Goal: Transaction & Acquisition: Obtain resource

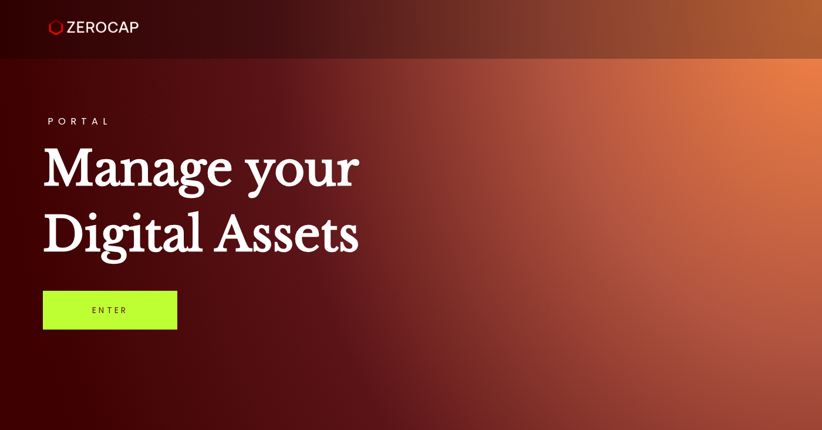
click at [150, 326] on link "Enter" at bounding box center [110, 310] width 134 height 39
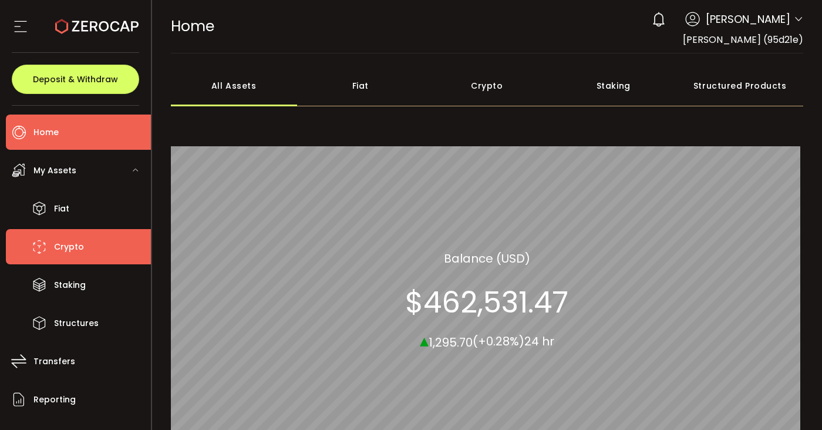
click at [86, 251] on li "Crypto" at bounding box center [78, 246] width 145 height 35
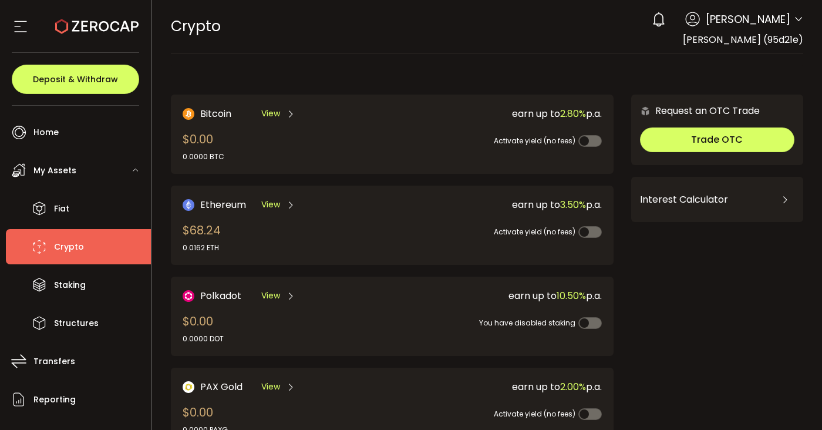
click at [798, 19] on icon at bounding box center [798, 19] width 9 height 9
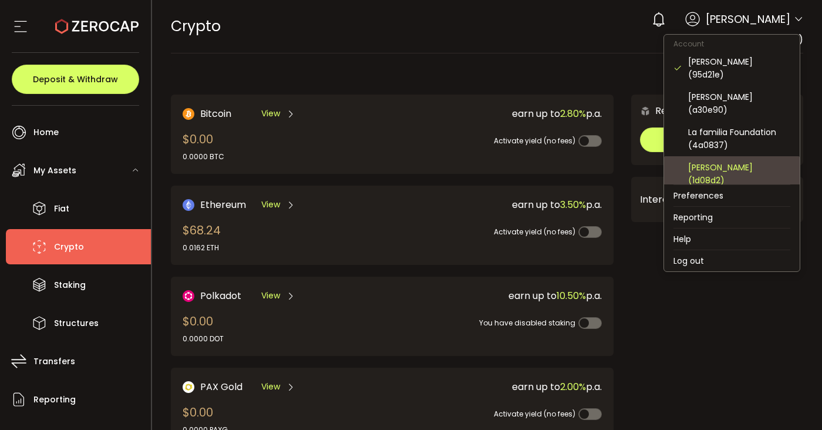
click at [730, 161] on div "[PERSON_NAME] (1d08d2)" at bounding box center [739, 174] width 102 height 26
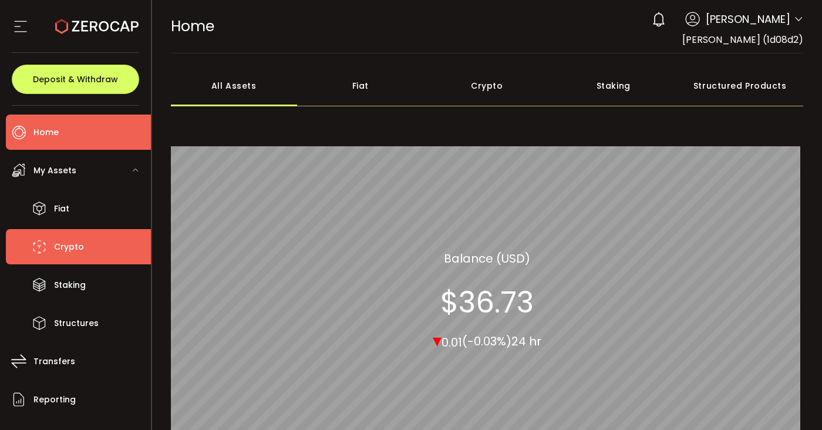
click at [103, 252] on li "Crypto" at bounding box center [78, 246] width 145 height 35
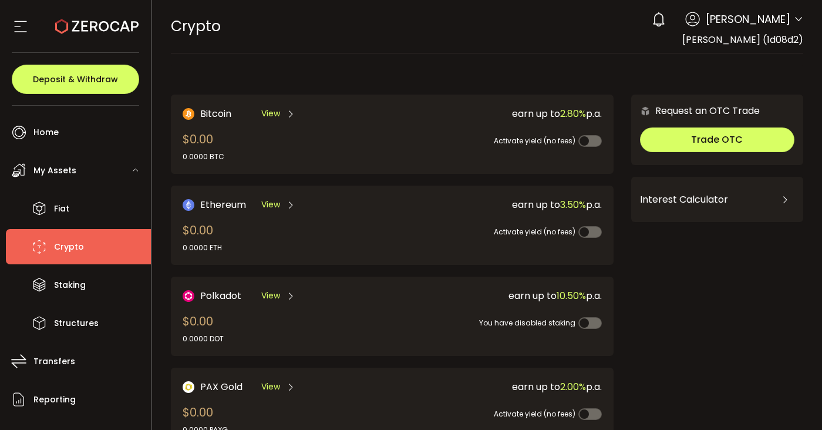
click at [787, 20] on div "0 Alexi Flanders Account Robby Hamers (95d21e) Alexi Flanders (a30e90) La famil…" at bounding box center [724, 19] width 157 height 26
click at [794, 20] on icon at bounding box center [798, 19] width 9 height 9
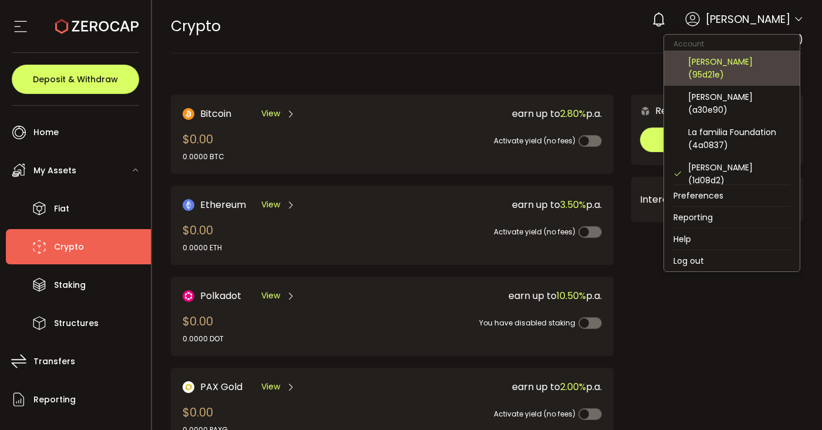
click at [750, 64] on div "[PERSON_NAME] (95d21e)" at bounding box center [739, 68] width 102 height 26
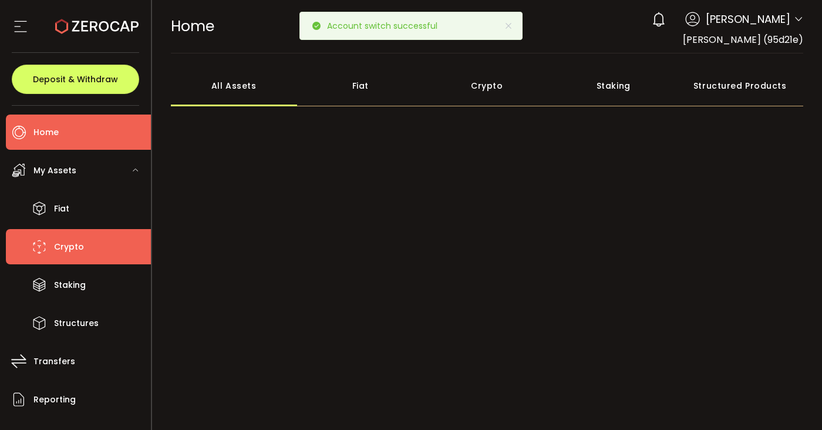
click at [113, 249] on li "Crypto" at bounding box center [78, 246] width 145 height 35
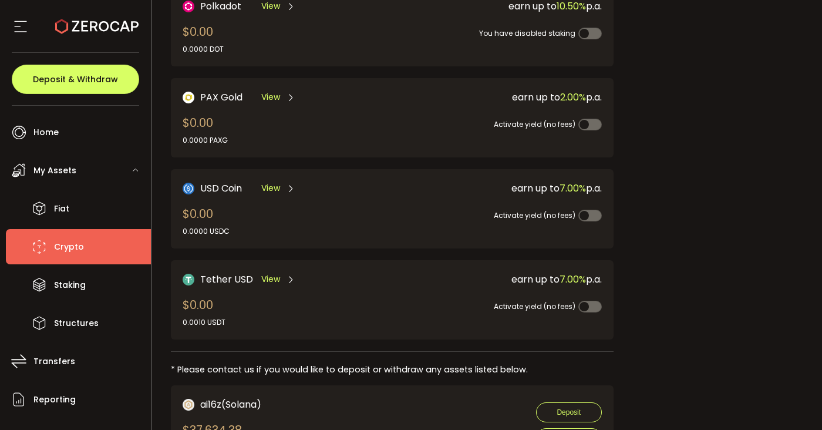
scroll to position [176, 0]
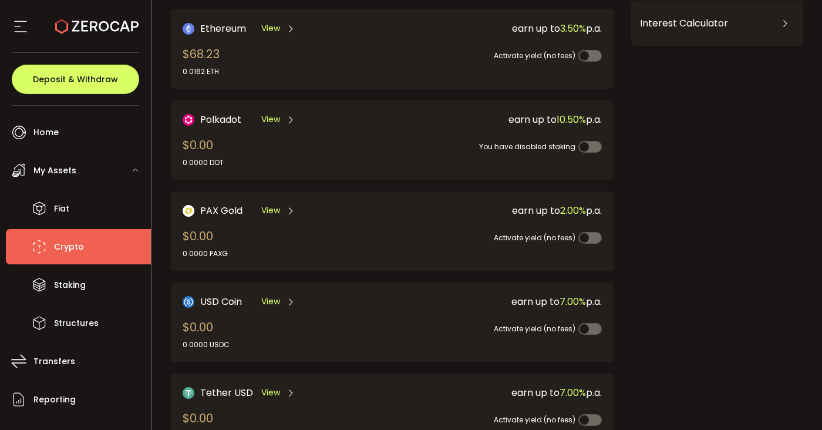
click at [269, 297] on span "View" at bounding box center [270, 301] width 19 height 12
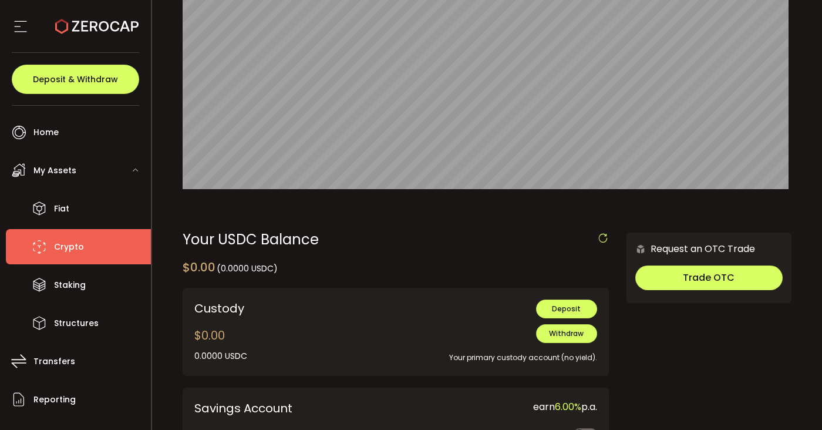
scroll to position [342, 0]
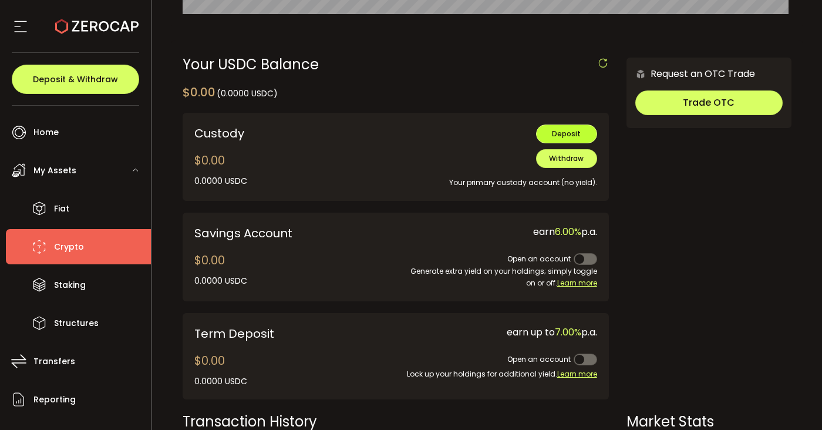
click at [563, 130] on span "Deposit" at bounding box center [566, 134] width 29 height 10
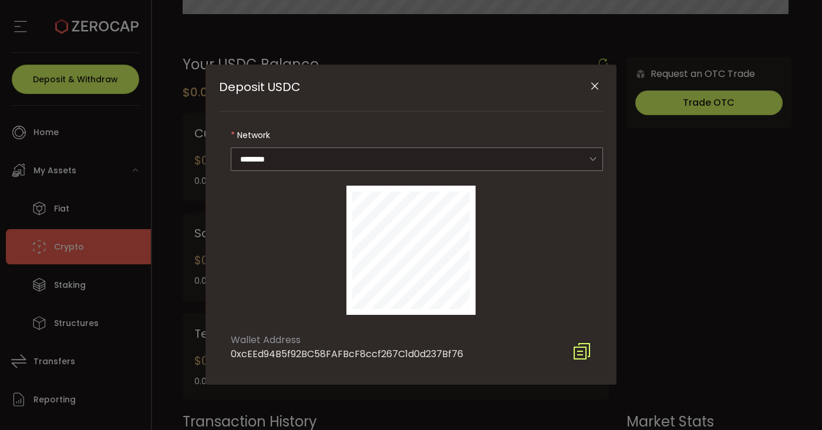
click at [581, 355] on icon "Deposit USDC" at bounding box center [581, 351] width 19 height 19
click at [591, 90] on icon "Close" at bounding box center [595, 86] width 12 height 12
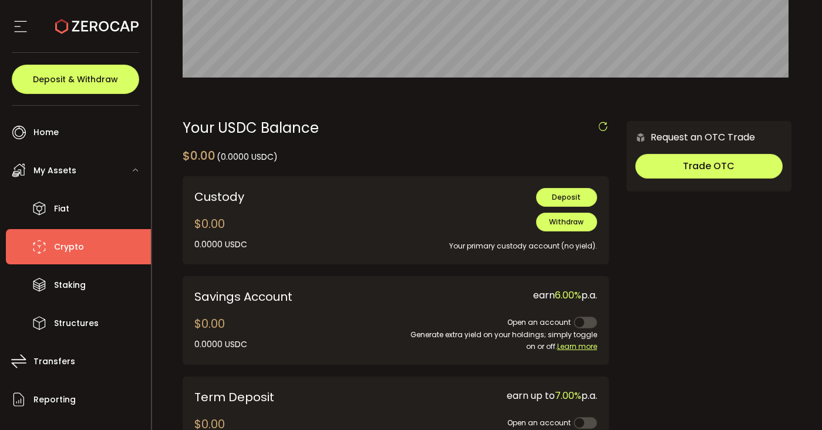
scroll to position [340, 0]
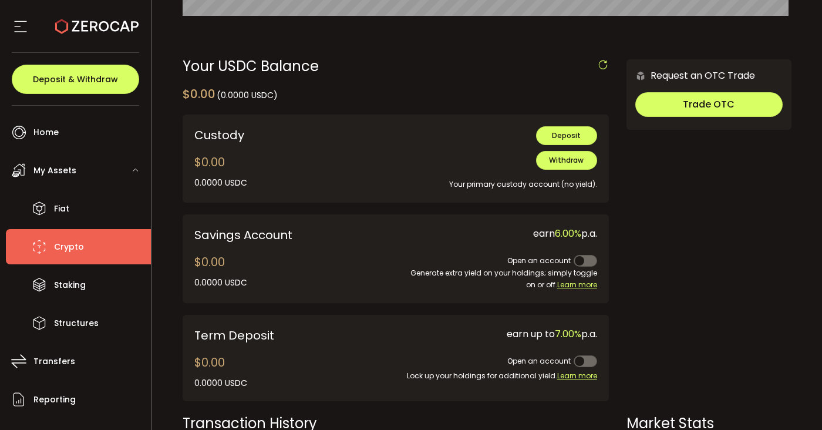
click at [103, 245] on li "Crypto" at bounding box center [78, 246] width 145 height 35
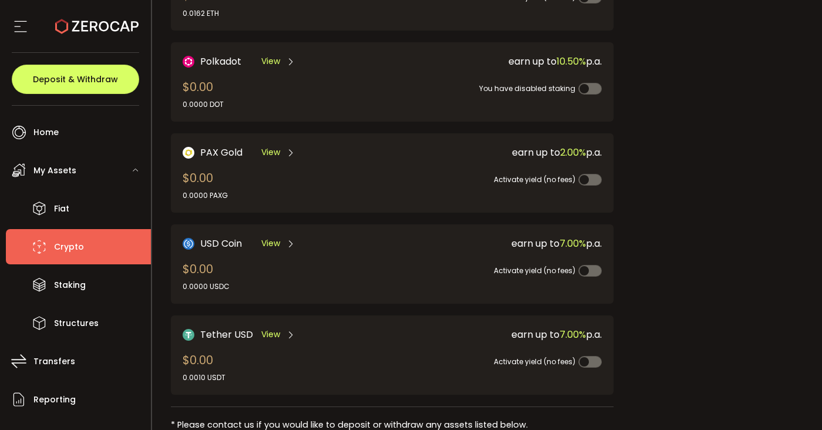
scroll to position [257, 0]
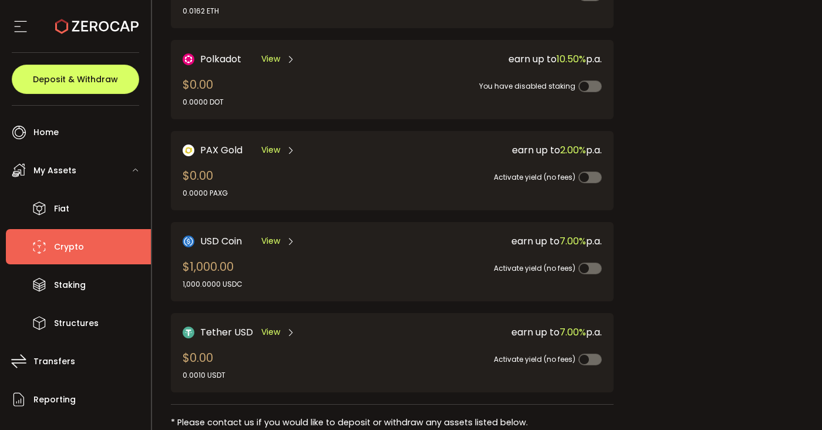
scroll to position [240, 0]
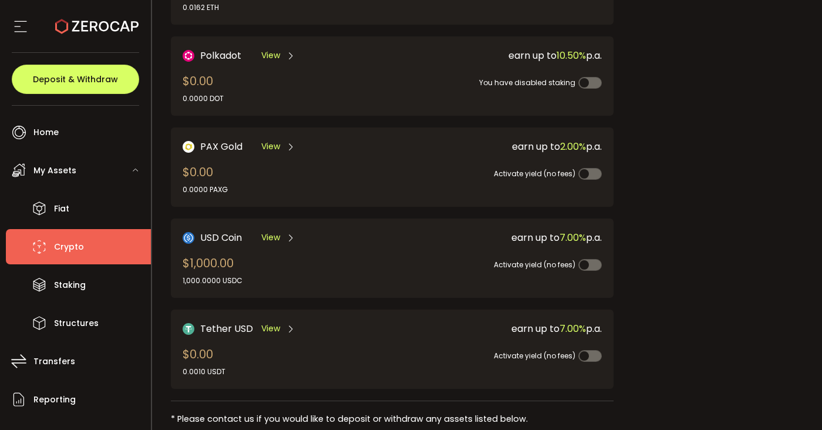
click at [269, 232] on span "View" at bounding box center [270, 237] width 19 height 12
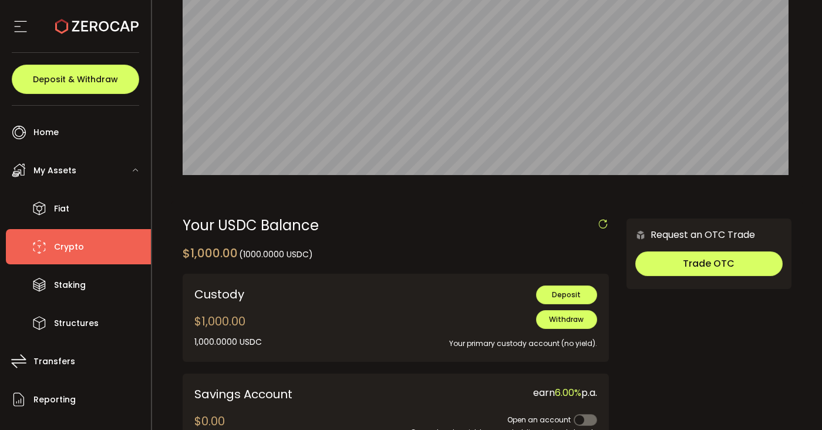
scroll to position [191, 0]
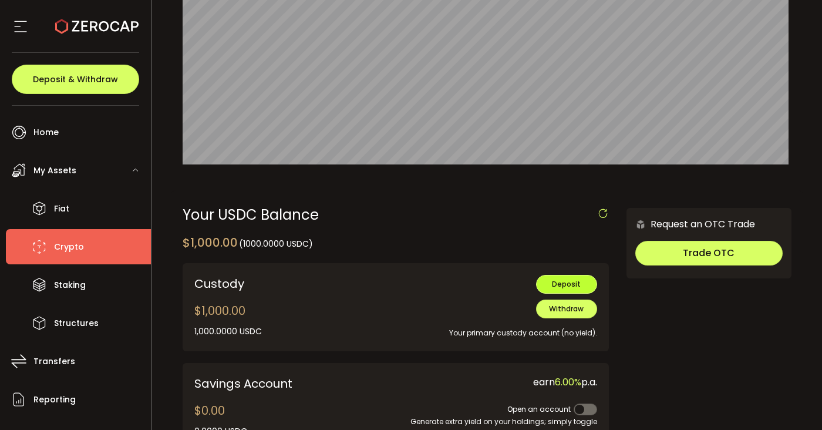
click at [564, 278] on button "Deposit" at bounding box center [566, 284] width 61 height 19
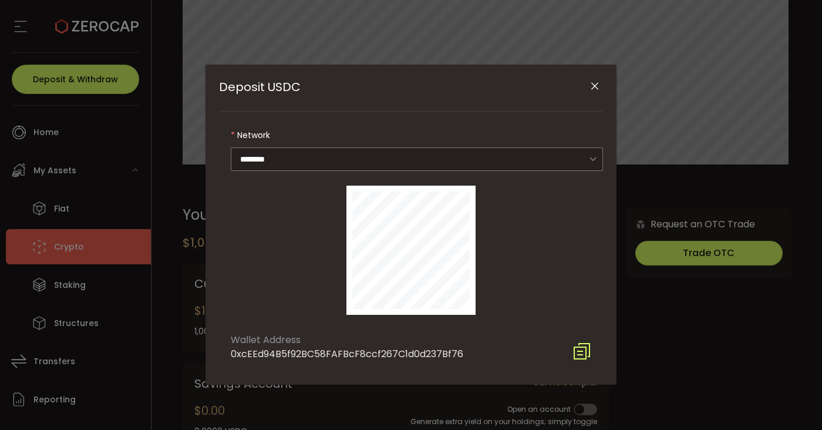
click at [585, 353] on icon "Deposit USDC" at bounding box center [581, 351] width 19 height 19
click at [592, 89] on icon "Close" at bounding box center [595, 86] width 12 height 12
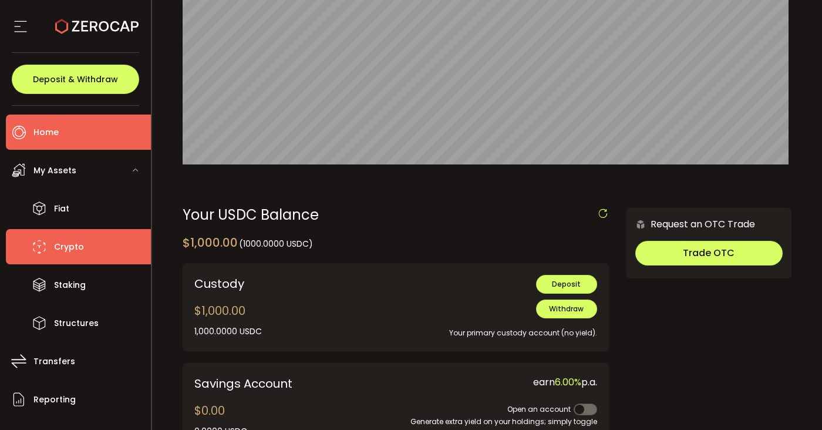
click at [70, 127] on li "Home" at bounding box center [78, 131] width 145 height 35
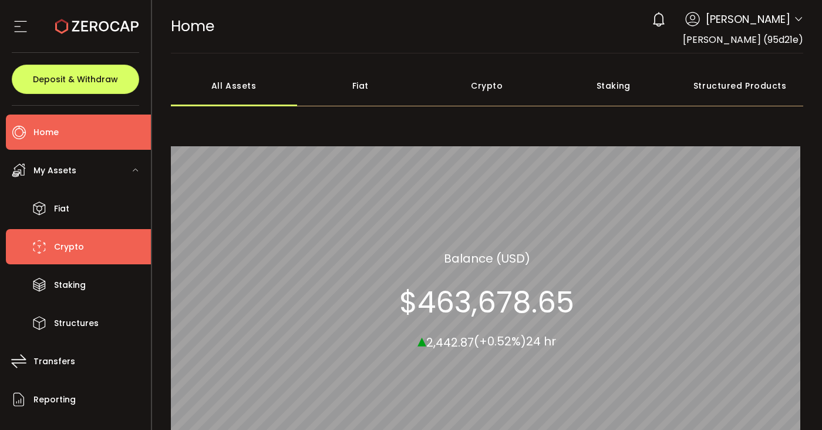
click at [69, 255] on li "Crypto" at bounding box center [78, 246] width 145 height 35
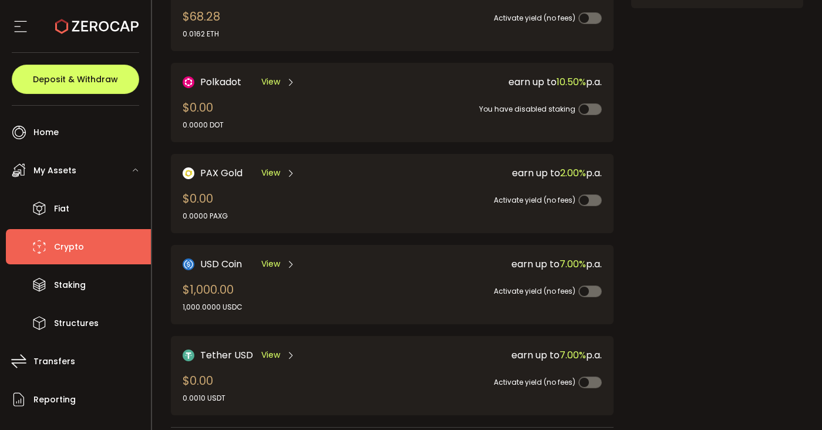
scroll to position [292, 0]
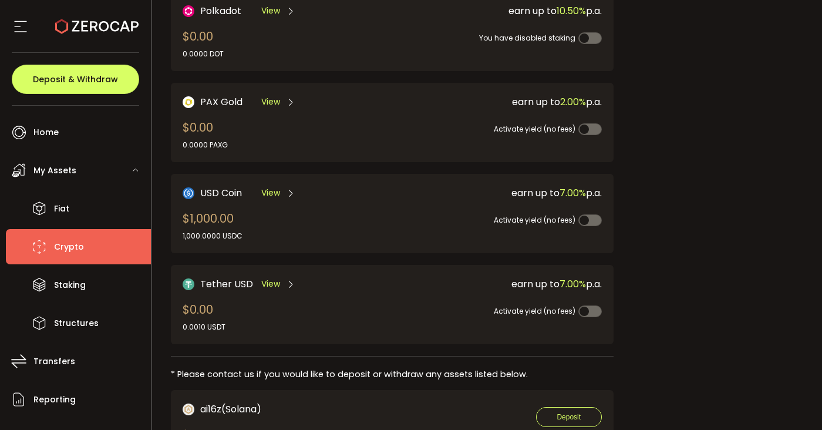
scroll to position [330, 0]
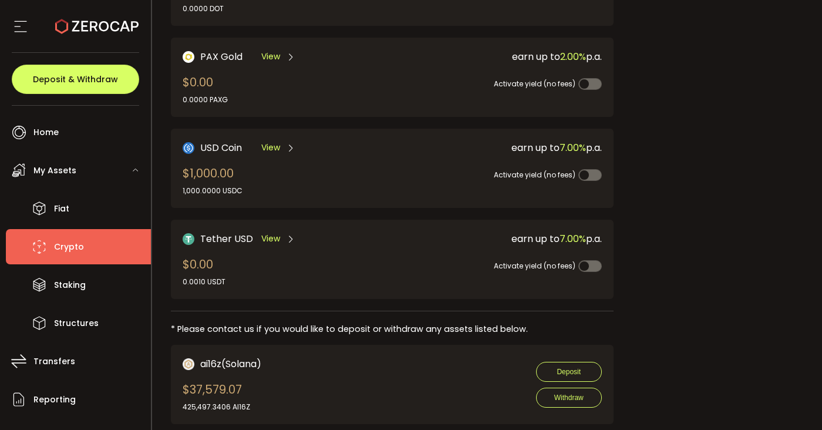
click at [272, 142] on span "View" at bounding box center [270, 148] width 19 height 12
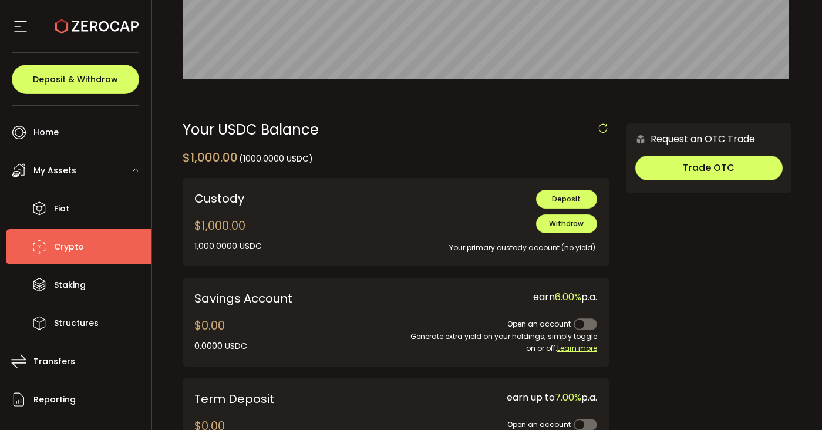
scroll to position [284, 0]
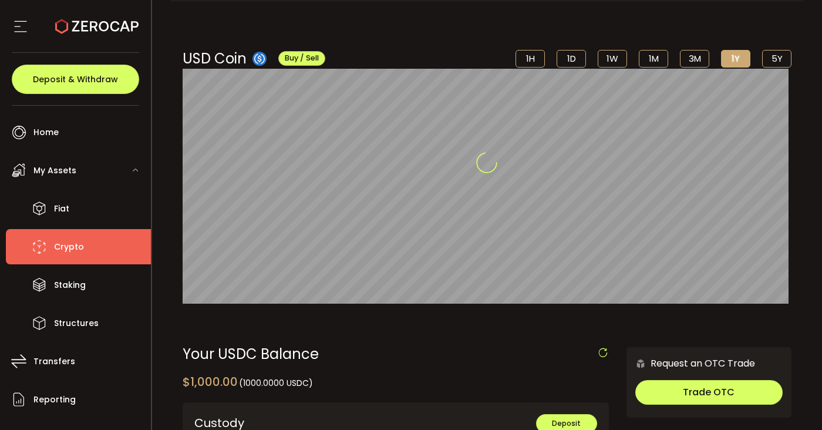
scroll to position [69, 0]
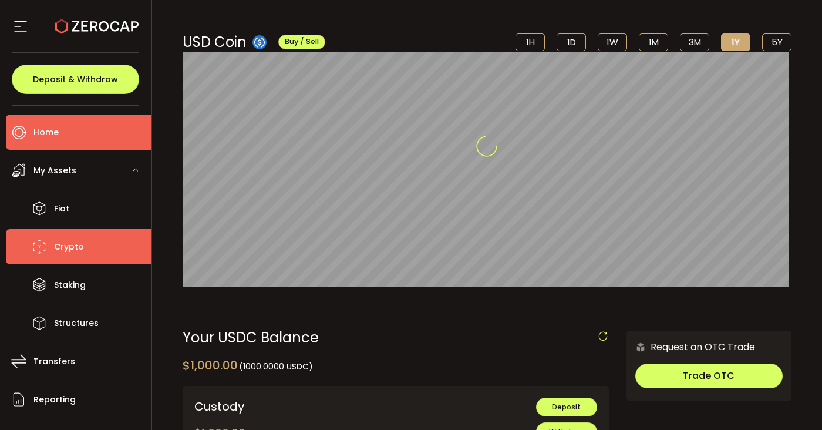
click at [58, 136] on li "Home" at bounding box center [78, 131] width 145 height 35
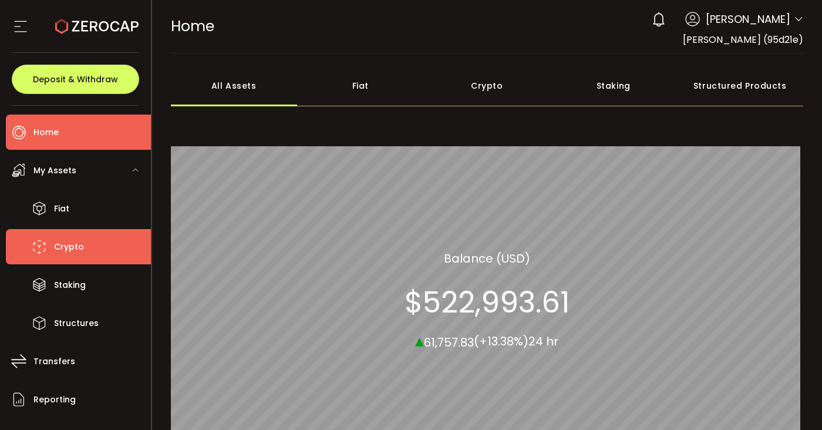
click at [79, 255] on span "Crypto" at bounding box center [69, 246] width 30 height 17
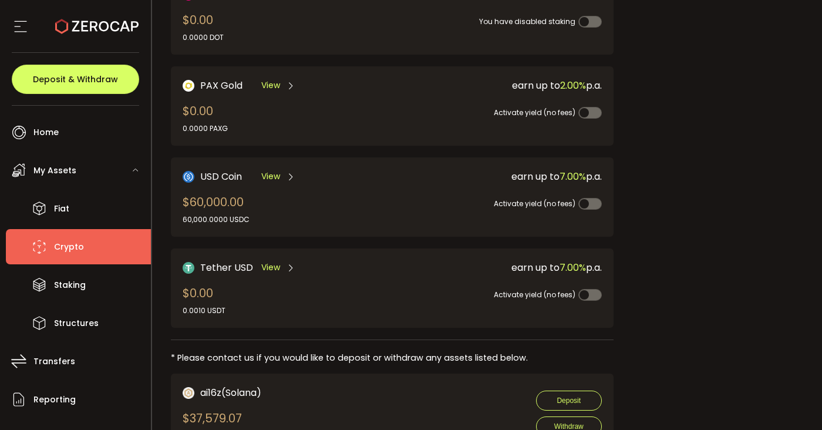
scroll to position [305, 0]
